Goal: Information Seeking & Learning: Learn about a topic

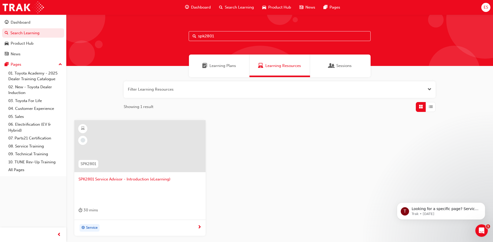
click at [119, 180] on span "SPK2801 Service Advisor - Introduction (eLearning)" at bounding box center [140, 180] width 123 height 6
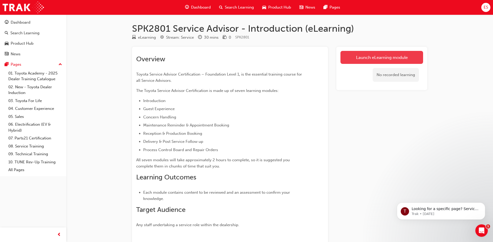
click at [347, 56] on link "Launch eLearning module" at bounding box center [382, 57] width 83 height 13
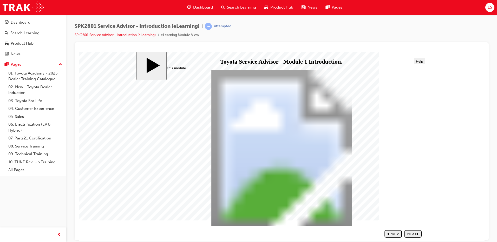
click at [412, 235] on div "NEXT" at bounding box center [412, 234] width 13 height 4
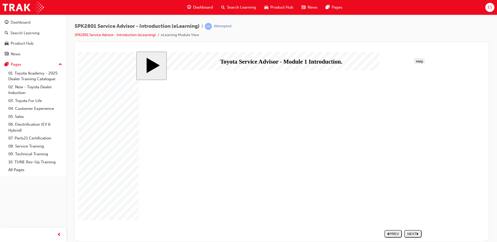
drag, startPoint x: 153, startPoint y: 95, endPoint x: 196, endPoint y: 103, distance: 43.6
click at [411, 233] on div "NEXT" at bounding box center [412, 234] width 13 height 4
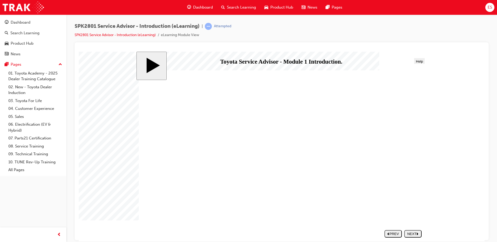
click at [415, 233] on div "NEXT" at bounding box center [412, 234] width 13 height 4
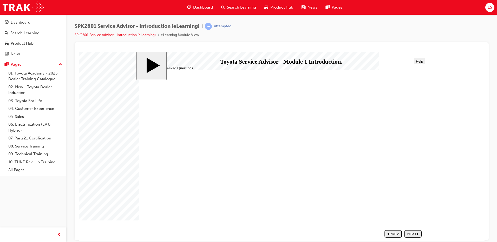
drag, startPoint x: 271, startPoint y: 119, endPoint x: 335, endPoint y: 122, distance: 64.6
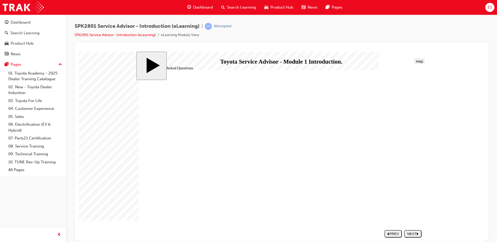
click at [415, 234] on div "NEXT" at bounding box center [412, 234] width 13 height 4
click at [408, 232] on div "NEXT" at bounding box center [412, 234] width 13 height 4
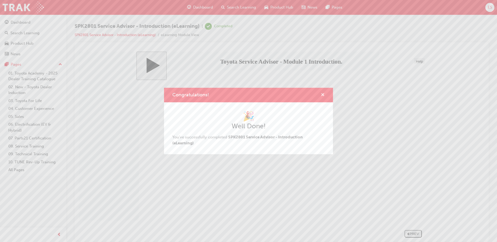
click at [322, 95] on span "cross-icon" at bounding box center [323, 95] width 4 height 5
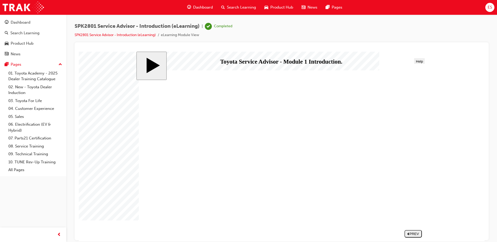
click at [197, 7] on span "Dashboard" at bounding box center [203, 7] width 20 height 6
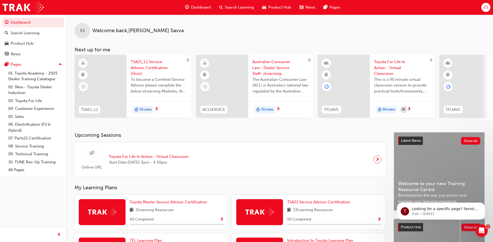
click at [484, 7] on span "ES" at bounding box center [486, 7] width 4 height 6
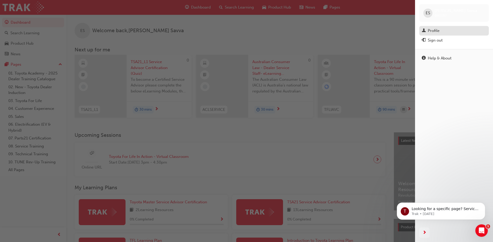
click at [446, 31] on div "Profile" at bounding box center [454, 31] width 64 height 7
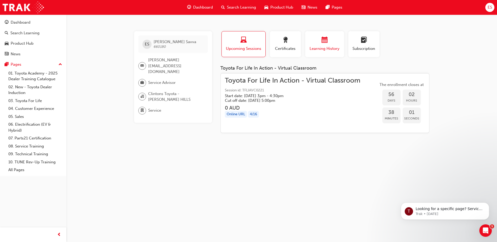
click at [324, 49] on span "Learning History" at bounding box center [324, 49] width 31 height 6
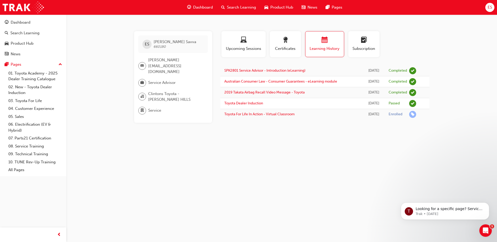
click at [221, 8] on span "search-icon" at bounding box center [223, 7] width 4 height 7
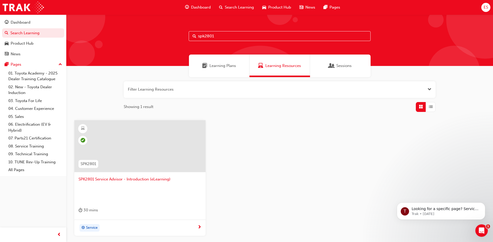
drag, startPoint x: 216, startPoint y: 34, endPoint x: 205, endPoint y: 38, distance: 12.0
click at [205, 38] on input "spk2801" at bounding box center [280, 36] width 182 height 10
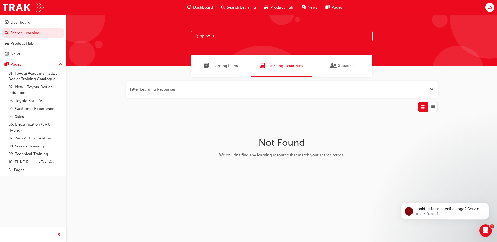
drag, startPoint x: 217, startPoint y: 35, endPoint x: 194, endPoint y: 36, distance: 23.2
click at [194, 36] on input "spk2901" at bounding box center [282, 36] width 182 height 10
drag, startPoint x: 227, startPoint y: 60, endPoint x: 225, endPoint y: 57, distance: 3.2
click at [227, 60] on div "Learning Plans" at bounding box center [221, 66] width 61 height 23
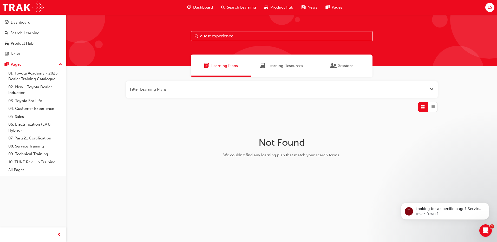
click at [233, 37] on input "guest experience" at bounding box center [282, 36] width 182 height 10
drag, startPoint x: 242, startPoint y: 35, endPoint x: 190, endPoint y: 41, distance: 52.6
click at [190, 41] on div "guest experience" at bounding box center [281, 40] width 431 height 51
click at [199, 36] on input "2901" at bounding box center [282, 36] width 182 height 10
click at [281, 71] on div "Learning Resources" at bounding box center [281, 66] width 61 height 23
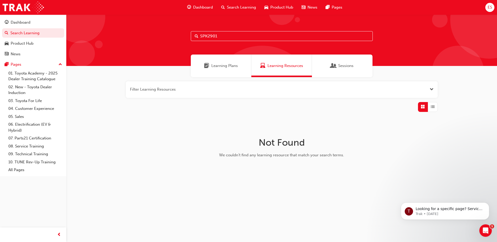
click at [248, 37] on input "SPK2901" at bounding box center [282, 36] width 182 height 10
click at [345, 64] on span "Sessions" at bounding box center [345, 66] width 15 height 6
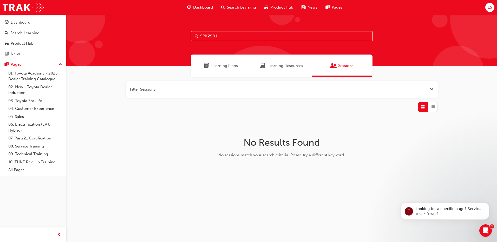
click at [308, 39] on input "SPK2901" at bounding box center [282, 36] width 182 height 10
drag, startPoint x: 225, startPoint y: 67, endPoint x: 224, endPoint y: 65, distance: 2.7
click at [225, 67] on span "Learning Plans" at bounding box center [224, 66] width 27 height 6
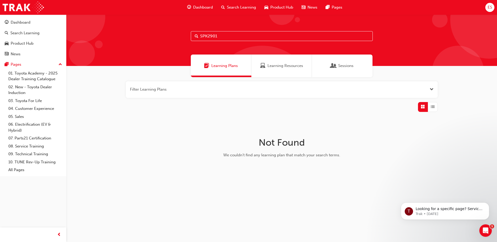
click at [230, 7] on span "Search Learning" at bounding box center [241, 7] width 29 height 6
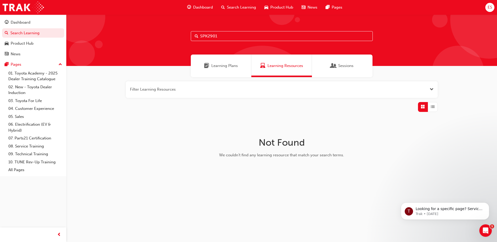
click at [224, 35] on input "SPK2901" at bounding box center [282, 36] width 182 height 10
drag, startPoint x: 207, startPoint y: 37, endPoint x: 221, endPoint y: 38, distance: 13.5
click at [220, 37] on input "SPK2901" at bounding box center [282, 36] width 182 height 10
type input "SPK3001"
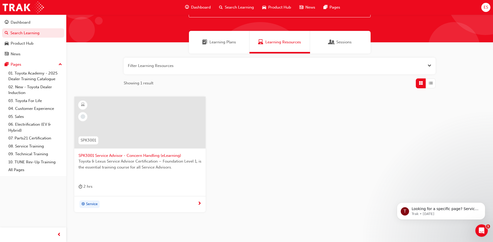
scroll to position [44, 0]
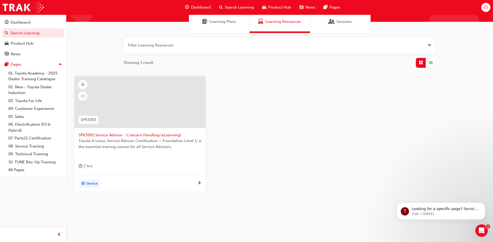
click at [117, 133] on span "SPK3001 Service Advisor - Concern Handling (eLearning)" at bounding box center [140, 135] width 123 height 6
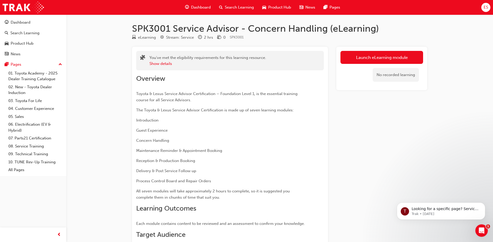
scroll to position [26, 0]
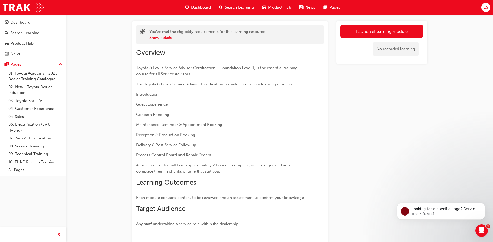
click at [358, 32] on link "Launch eLearning module" at bounding box center [382, 31] width 83 height 13
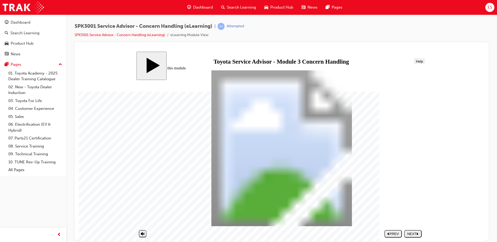
click at [411, 236] on div "NEXT" at bounding box center [412, 234] width 13 height 4
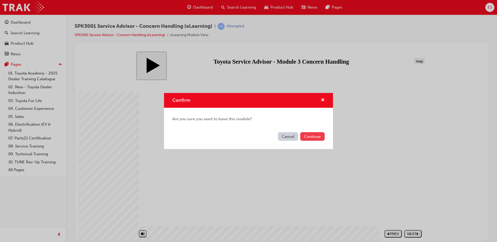
click at [307, 137] on button "Continue" at bounding box center [312, 136] width 24 height 9
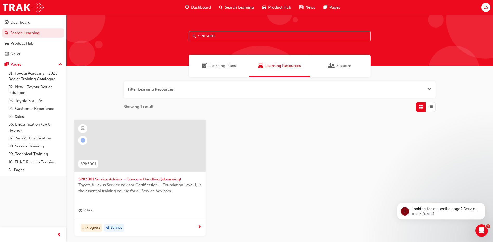
click at [230, 4] on div "Search Learning" at bounding box center [236, 7] width 43 height 11
drag, startPoint x: 224, startPoint y: 37, endPoint x: 197, endPoint y: 42, distance: 26.9
click at [197, 42] on div "SPK3001" at bounding box center [279, 40] width 427 height 51
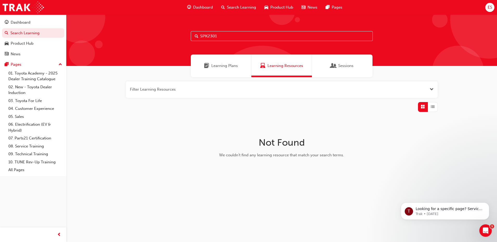
click at [221, 68] on span "Learning Plans" at bounding box center [224, 66] width 27 height 6
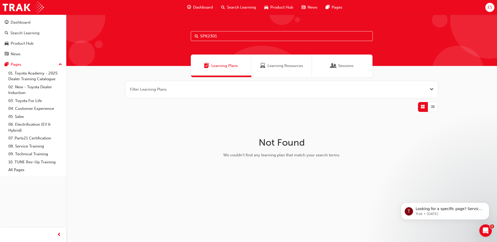
click at [256, 71] on div "Learning Resources" at bounding box center [281, 66] width 61 height 23
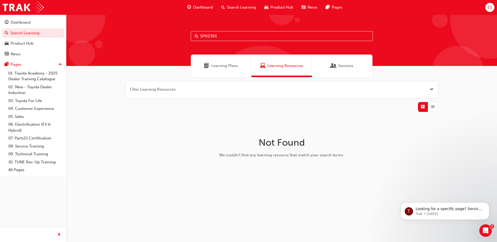
drag, startPoint x: 224, startPoint y: 38, endPoint x: 194, endPoint y: 37, distance: 29.9
click at [194, 37] on input "SPK2301" at bounding box center [282, 36] width 182 height 10
click at [211, 39] on input "GUEST DATA" at bounding box center [282, 36] width 182 height 10
drag, startPoint x: 229, startPoint y: 35, endPoint x: 204, endPoint y: 37, distance: 25.3
click at [204, 37] on input "GUEST DATA" at bounding box center [282, 36] width 182 height 10
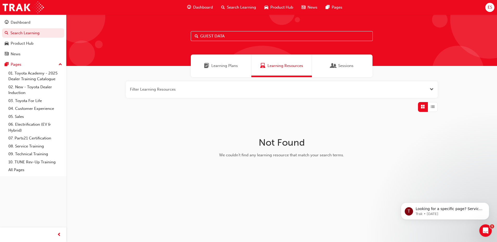
type input "G"
drag, startPoint x: 220, startPoint y: 36, endPoint x: 188, endPoint y: 37, distance: 31.7
click at [188, 37] on div "guest data integrity" at bounding box center [281, 40] width 431 height 51
click at [226, 66] on span "Learning Plans" at bounding box center [224, 66] width 27 height 6
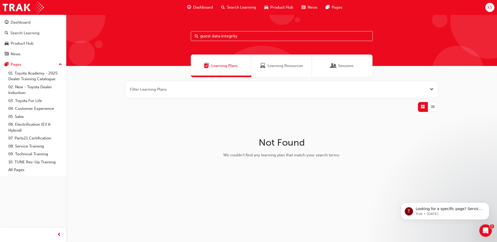
click at [243, 35] on input "guest data integrity" at bounding box center [282, 36] width 182 height 10
drag, startPoint x: 221, startPoint y: 36, endPoint x: 177, endPoint y: 41, distance: 44.0
click at [174, 44] on div "guest data integrity" at bounding box center [281, 40] width 431 height 51
type input "integrity"
drag, startPoint x: 208, startPoint y: 41, endPoint x: 188, endPoint y: 41, distance: 20.0
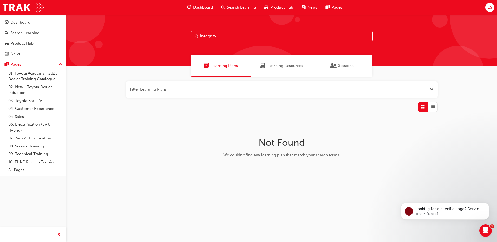
click at [190, 45] on div "integrity" at bounding box center [281, 40] width 431 height 51
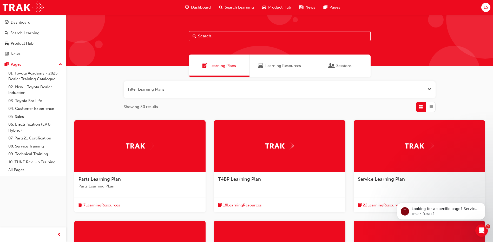
click at [237, 36] on input "text" at bounding box center [280, 36] width 182 height 10
